Goal: Contribute content

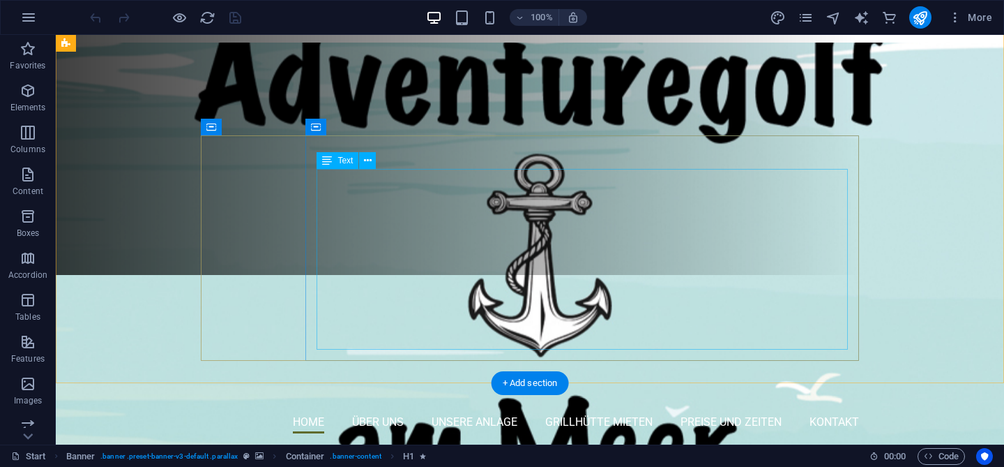
scroll to position [236, 0]
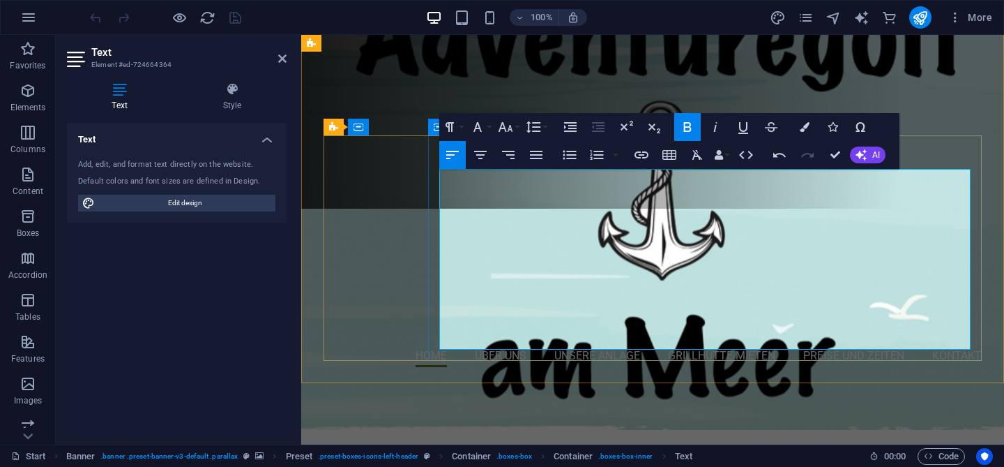
drag, startPoint x: 681, startPoint y: 286, endPoint x: 967, endPoint y: 290, distance: 286.0
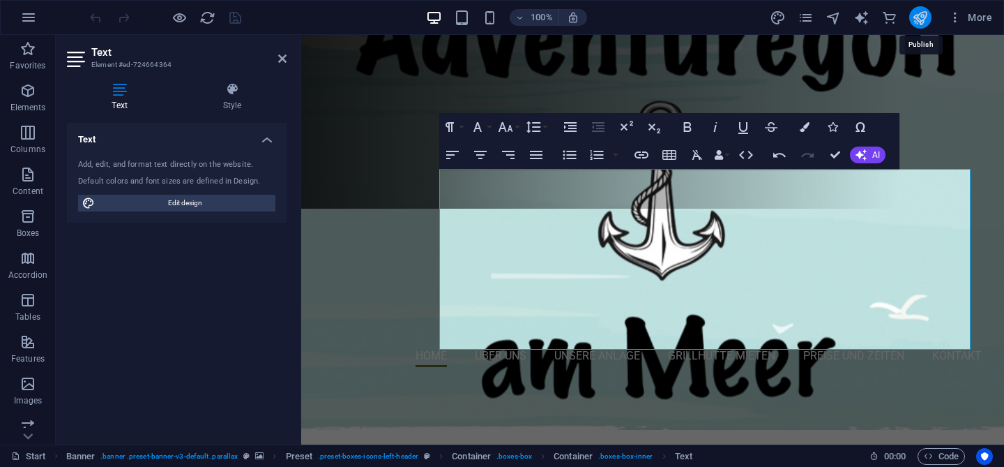
click at [917, 13] on icon "publish" at bounding box center [920, 18] width 16 height 16
